Goal: Communication & Community: Answer question/provide support

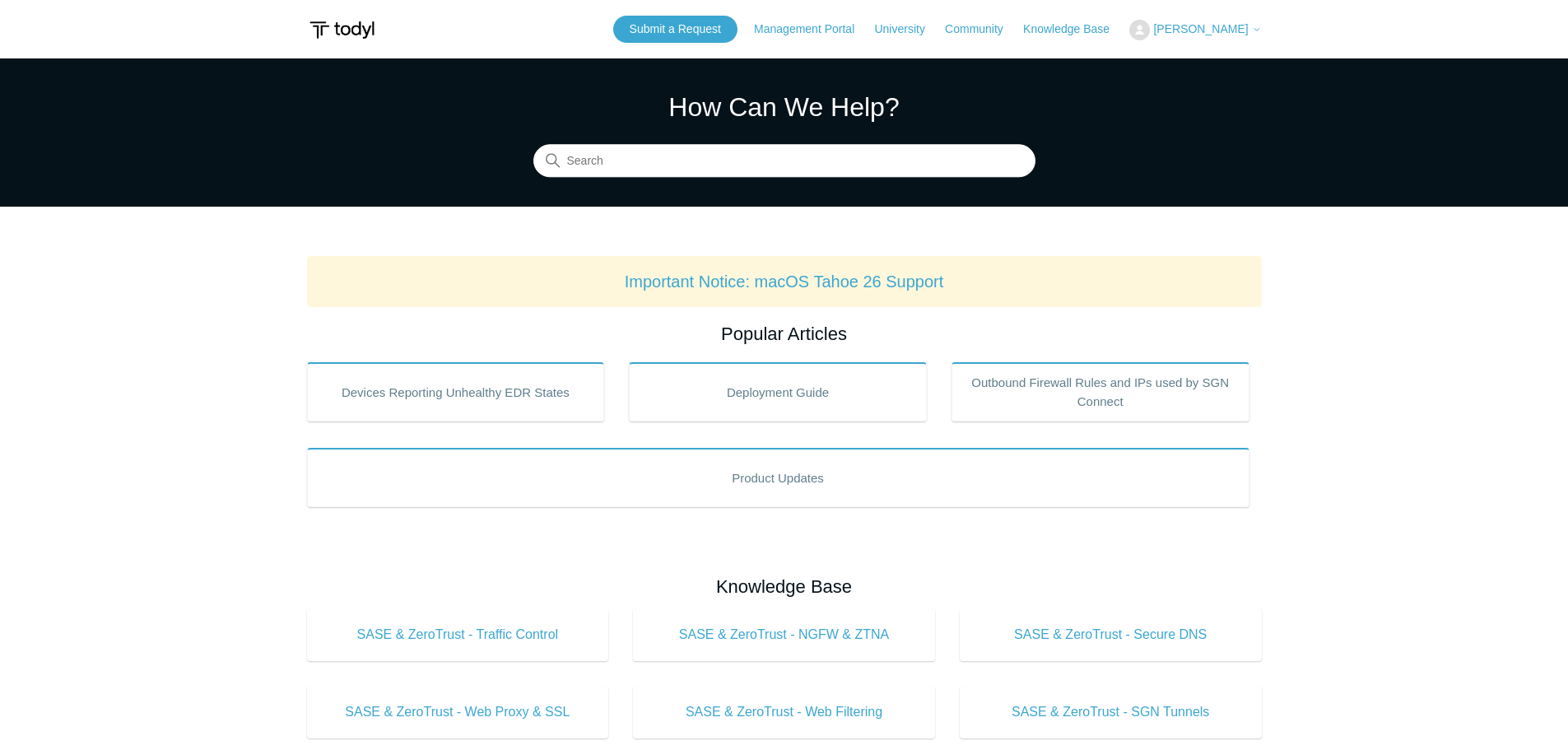
click at [1237, 24] on span "[PERSON_NAME]" at bounding box center [1200, 28] width 95 height 13
click at [1236, 73] on link "My Support Requests" at bounding box center [1210, 64] width 160 height 28
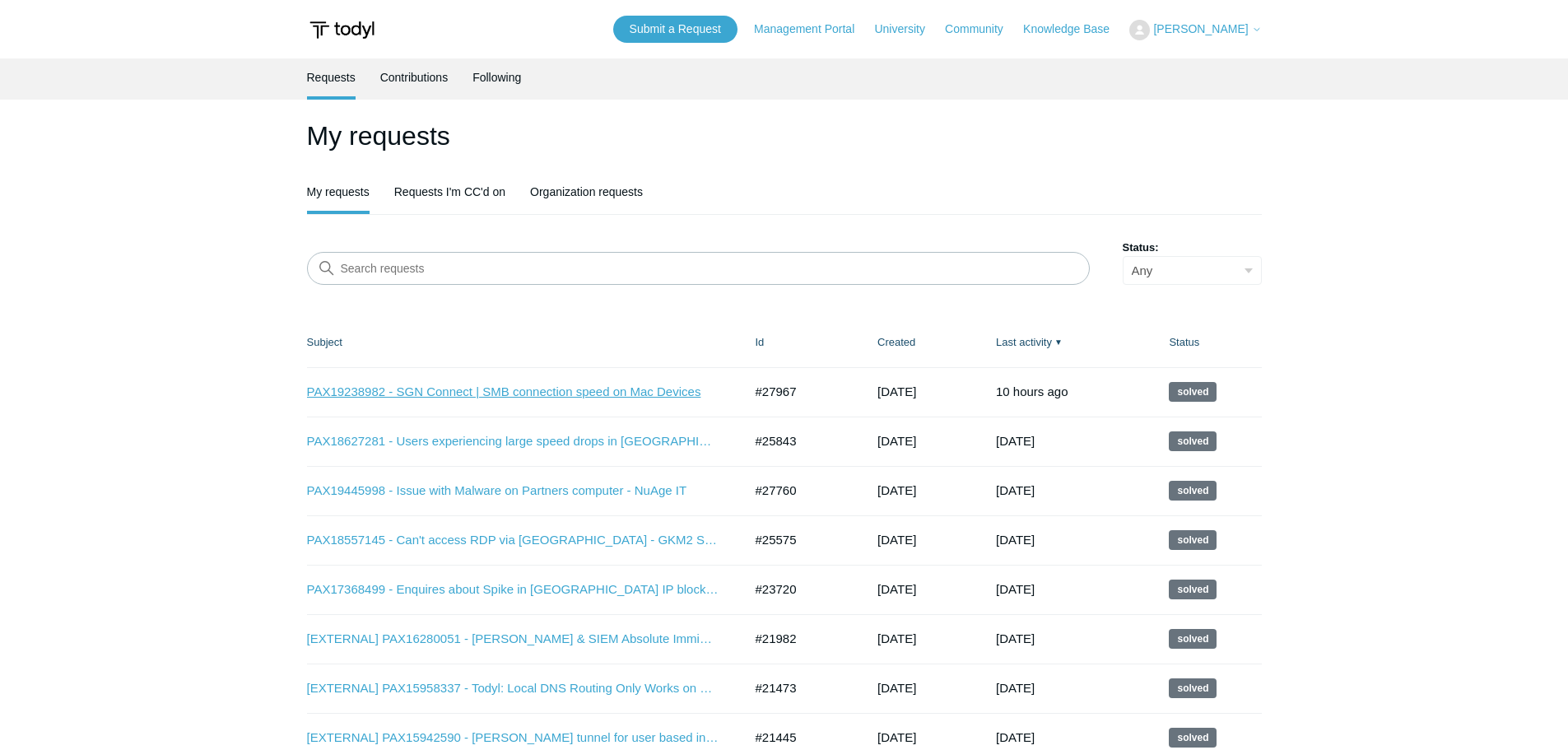
click at [617, 386] on link "PAX19238982 - SGN Connect | SMB connection speed on Mac Devices" at bounding box center [513, 392] width 412 height 19
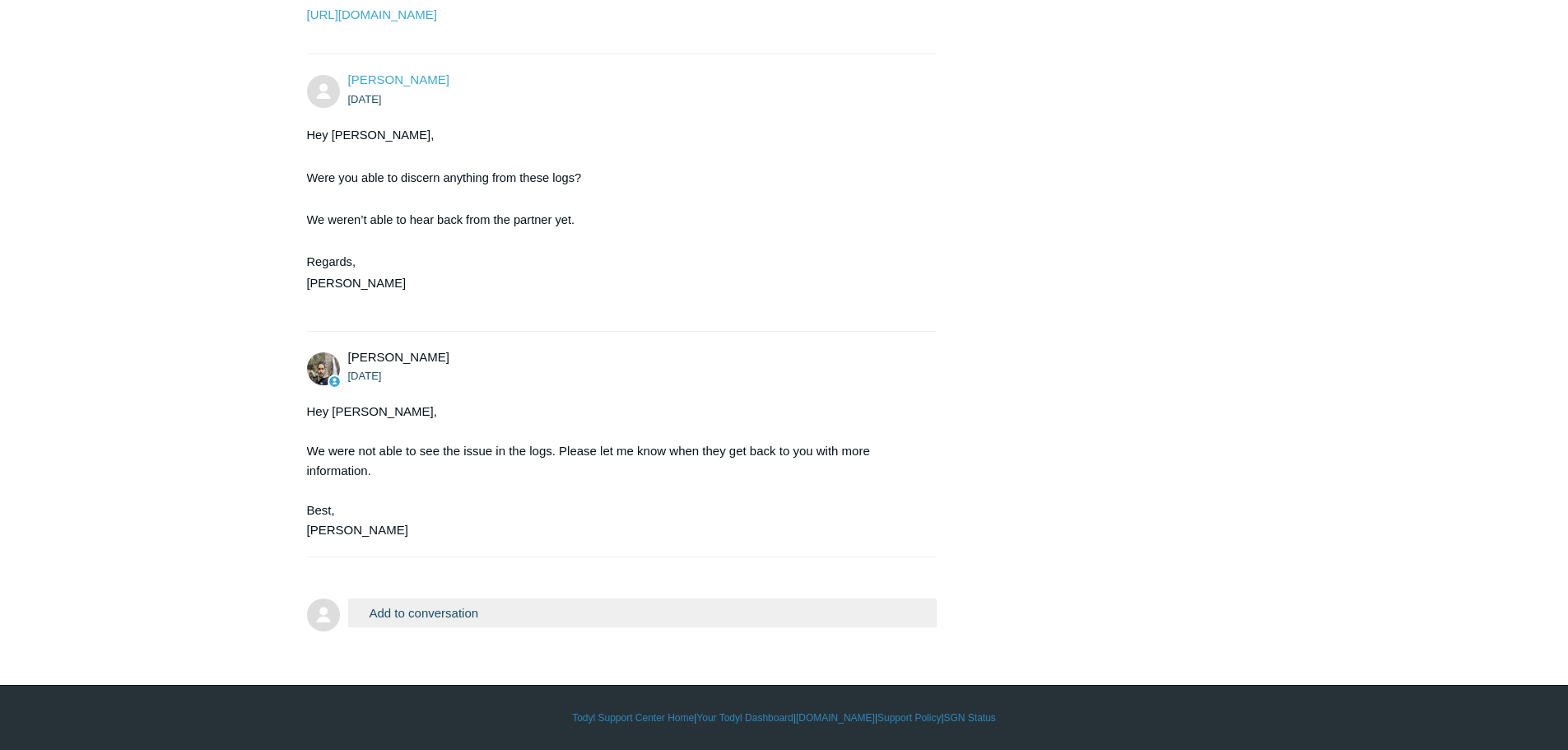
scroll to position [1826, 0]
click at [473, 614] on button "Add to conversation" at bounding box center [643, 612] width 589 height 28
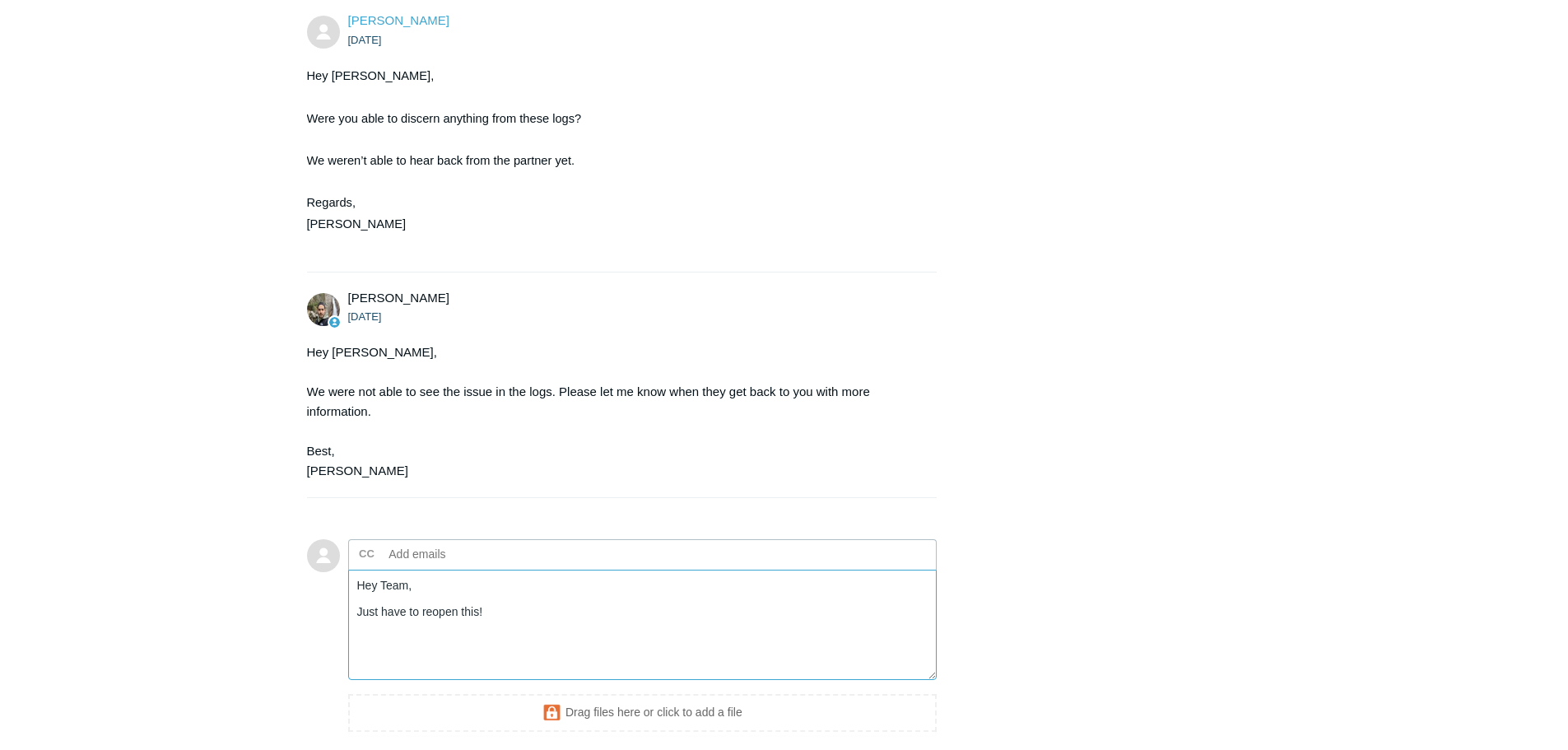
paste textarea "Apologies for the delay, the users use a Windows file server that hosts SMB fil…"
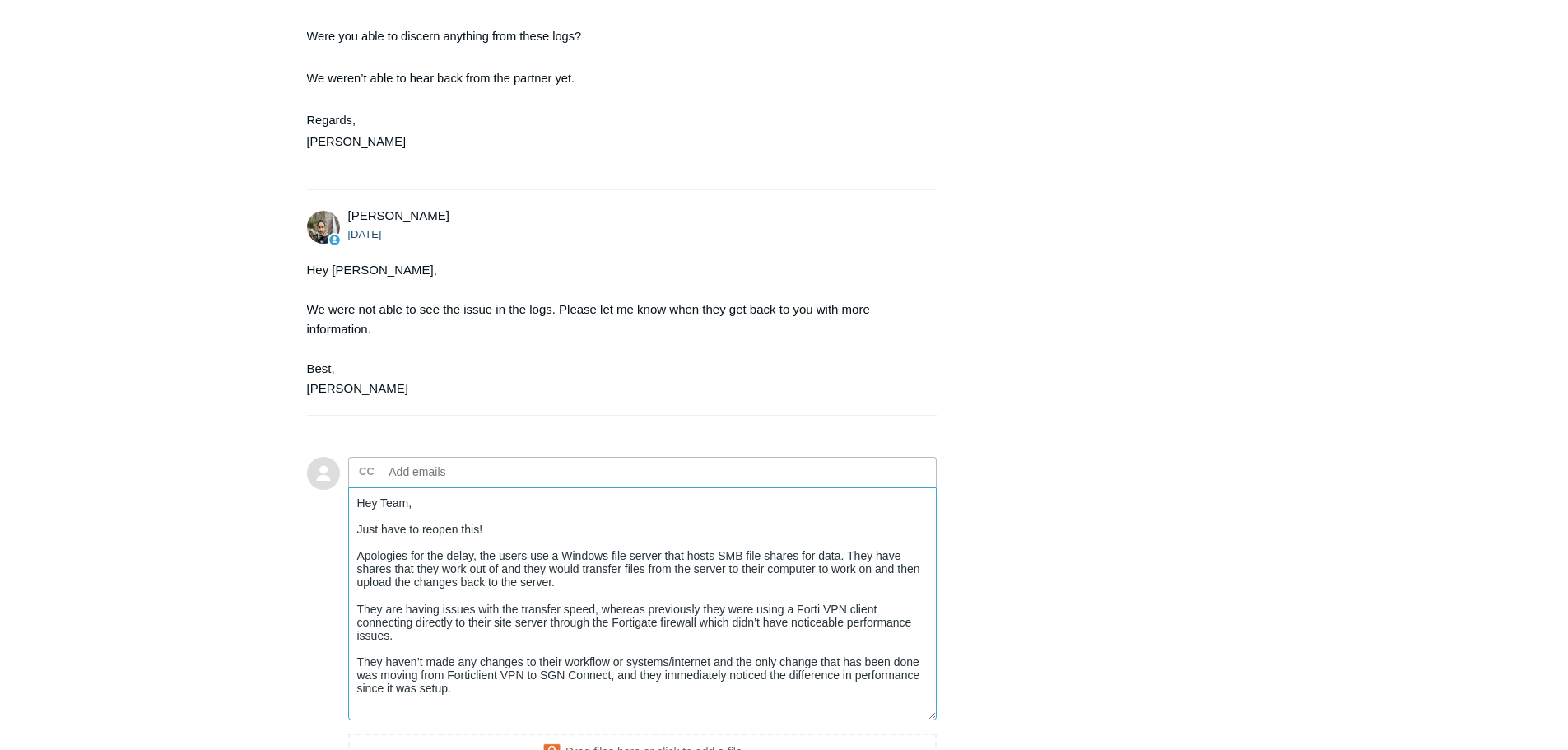
scroll to position [0, 0]
drag, startPoint x: 930, startPoint y: 653, endPoint x: 927, endPoint y: 783, distance: 130.0
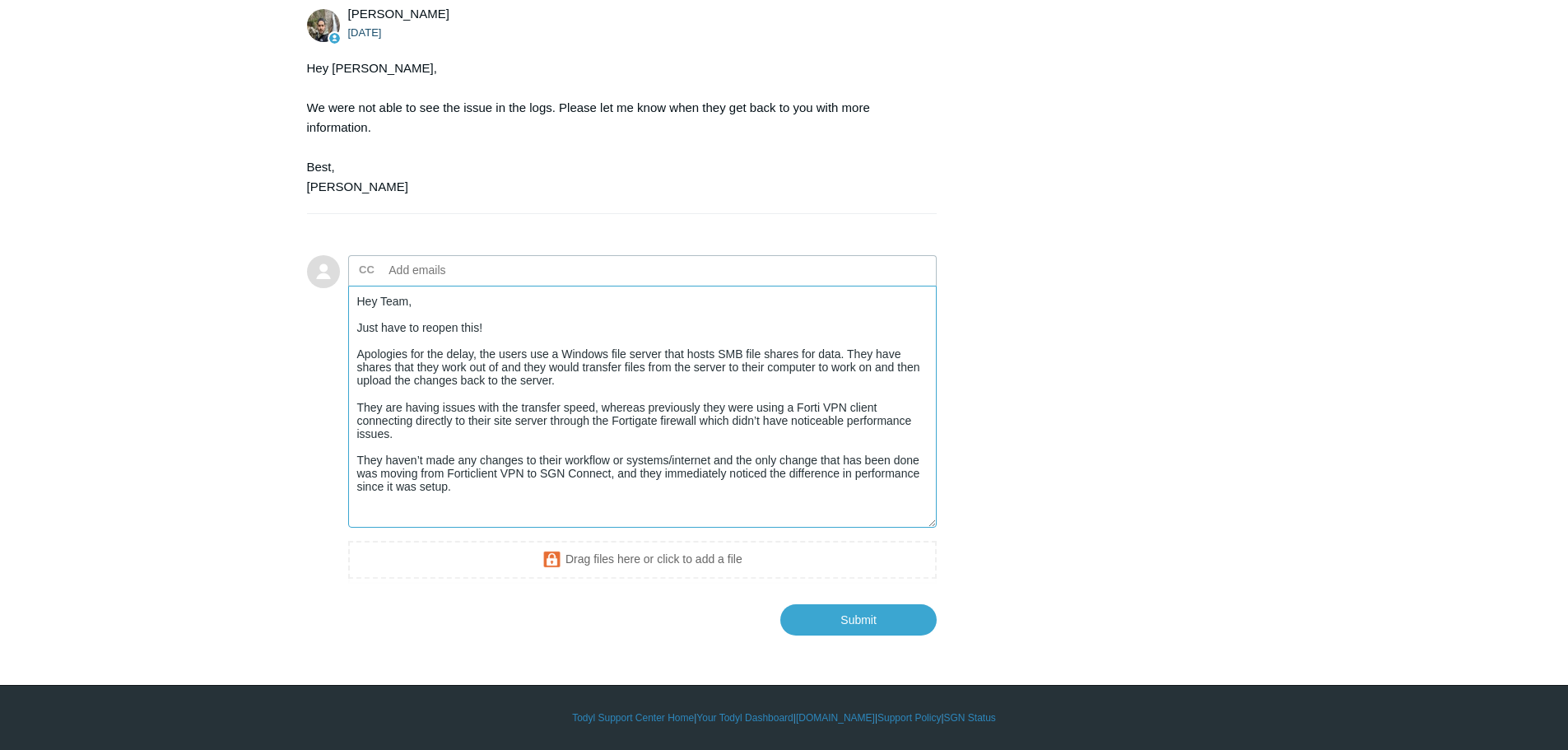
scroll to position [2169, 0]
click at [640, 496] on textarea "Hey Team, Just have to reopen this! Apologies for the delay, the users use a Wi…" at bounding box center [643, 406] width 589 height 242
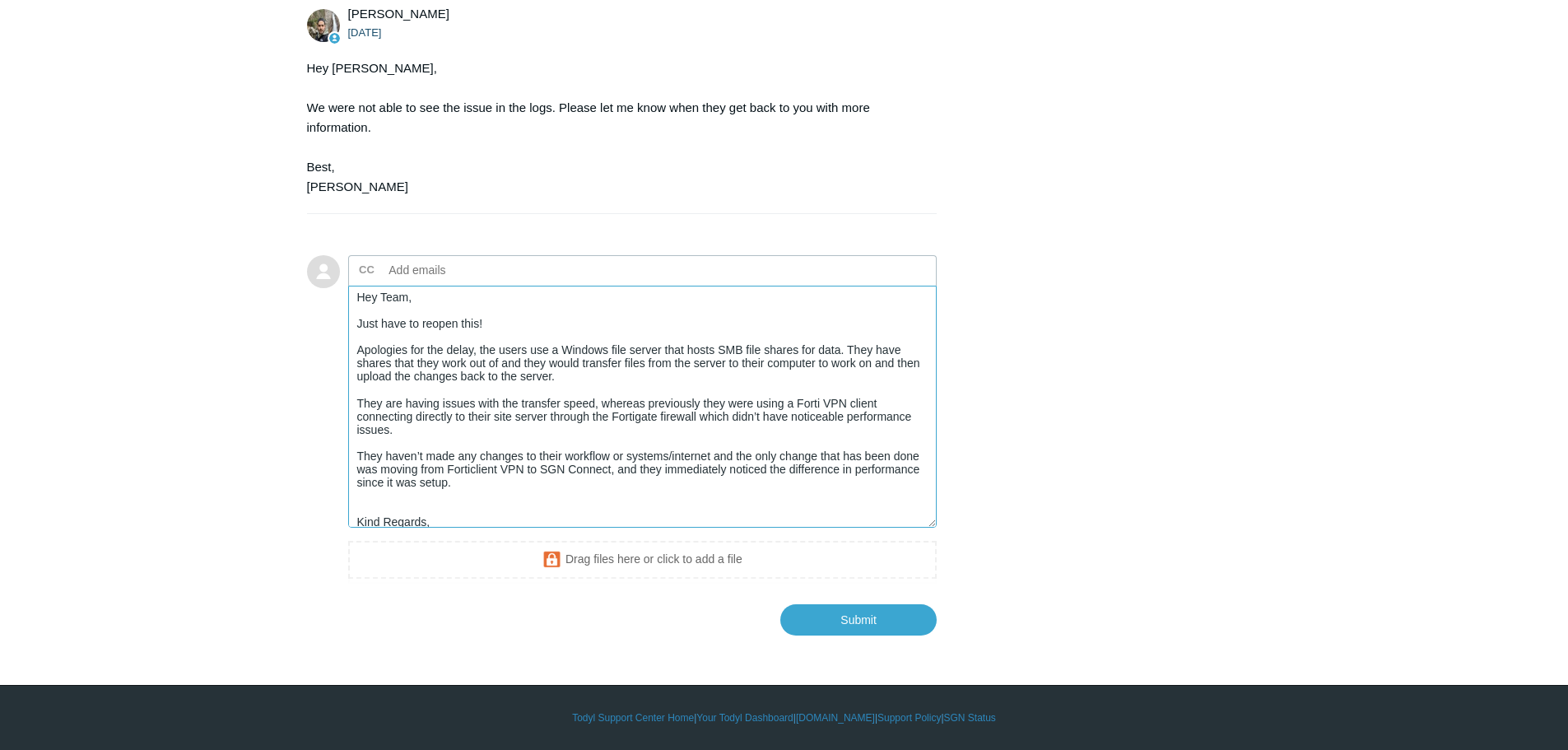
scroll to position [0, 0]
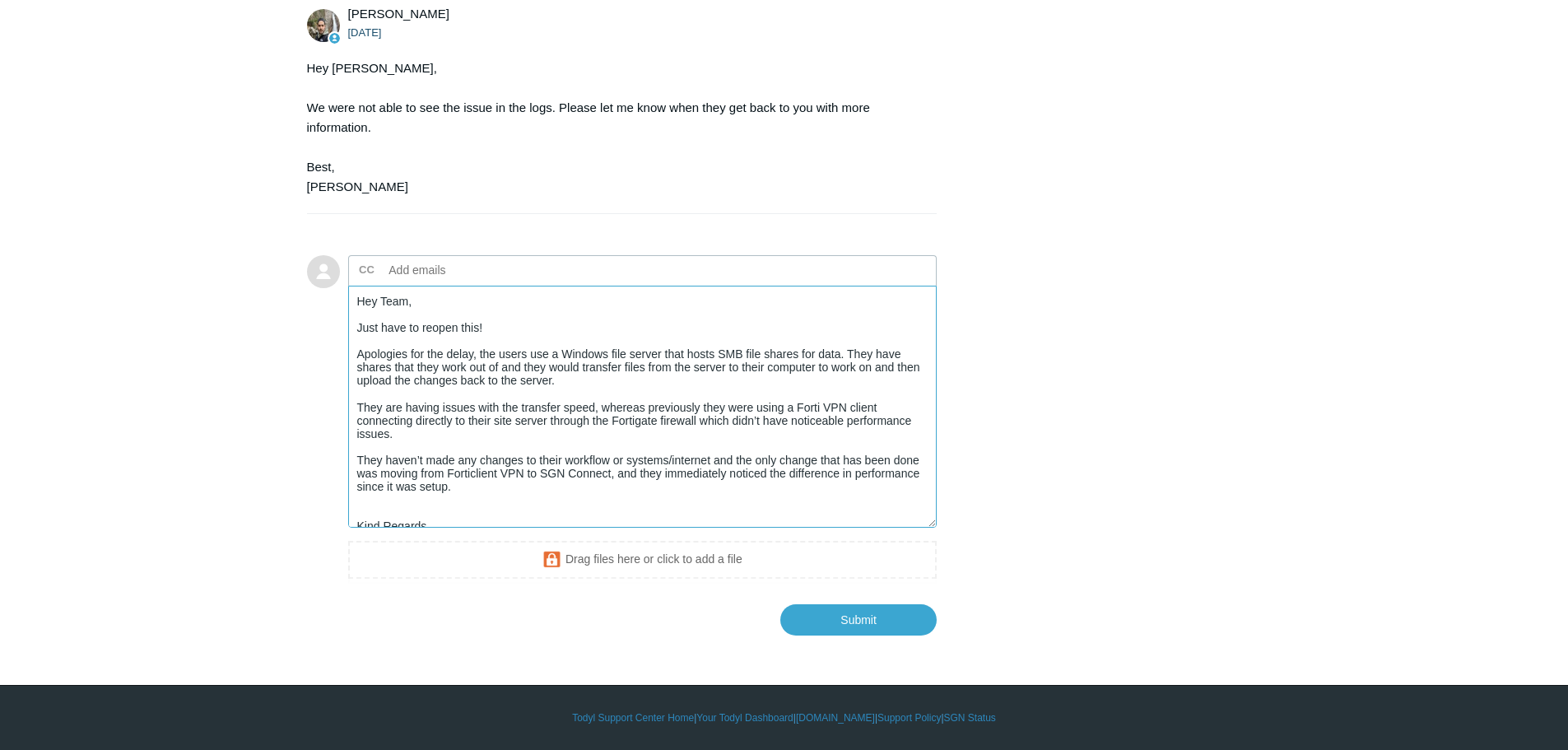
click at [553, 324] on textarea "Hey Team, Just have to reopen this! Apologies for the delay, the users use a Wi…" at bounding box center [643, 406] width 589 height 242
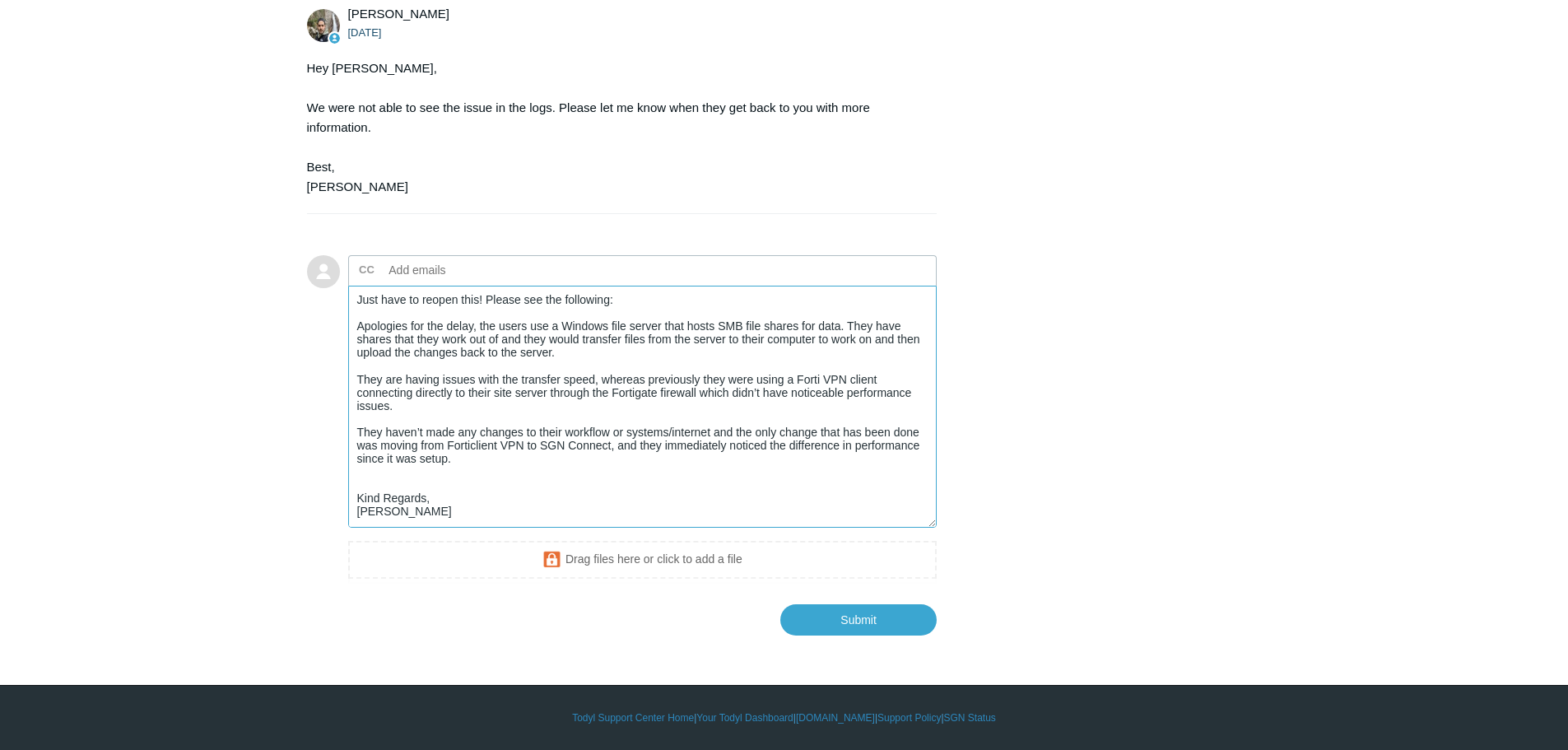
scroll to position [2169, 0]
type textarea "Hey Team, Just have to reopen this! Please see the following: Apologies for the…"
click at [880, 622] on input "Submit" at bounding box center [859, 619] width 157 height 33
